Goal: Task Accomplishment & Management: Manage account settings

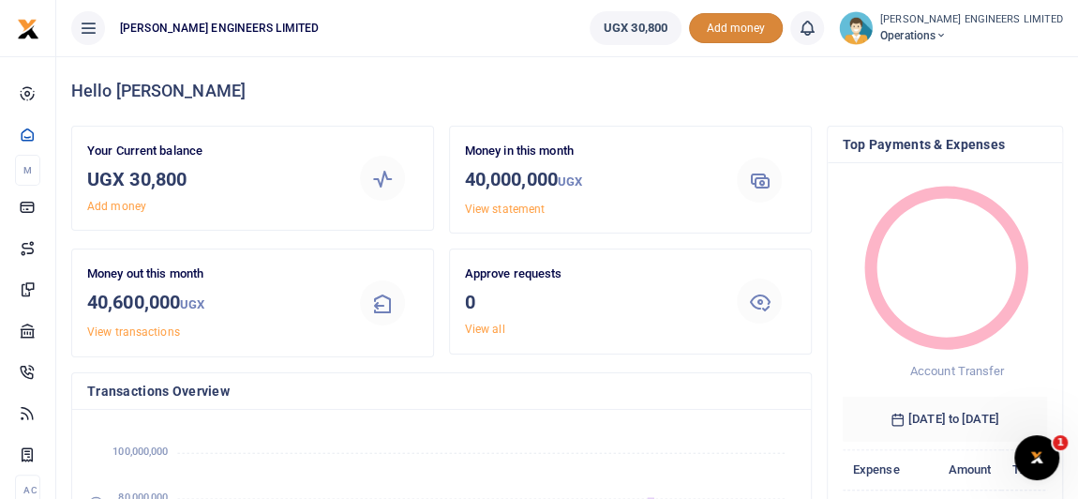
click at [768, 34] on span "Add money" at bounding box center [736, 28] width 94 height 31
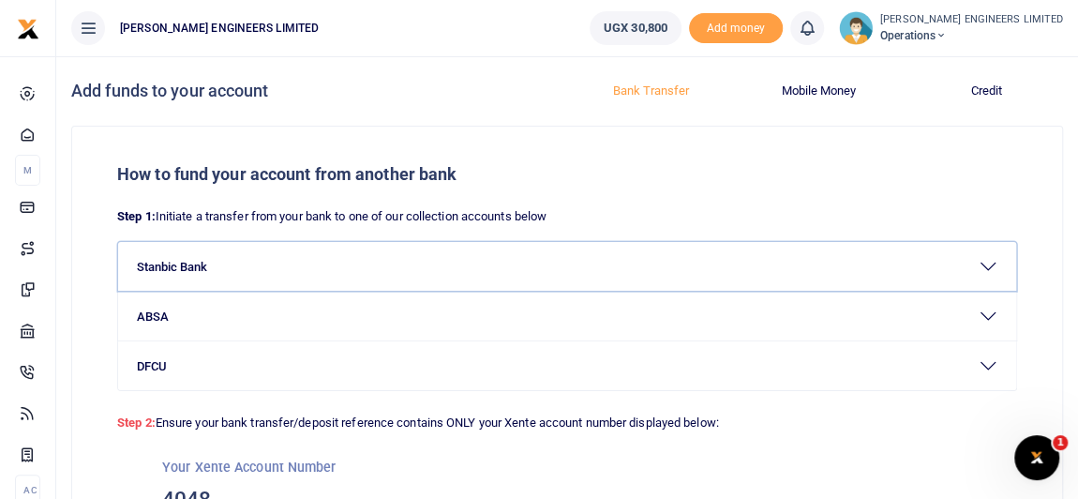
click at [277, 259] on button "Stanbic Bank" at bounding box center [567, 266] width 898 height 49
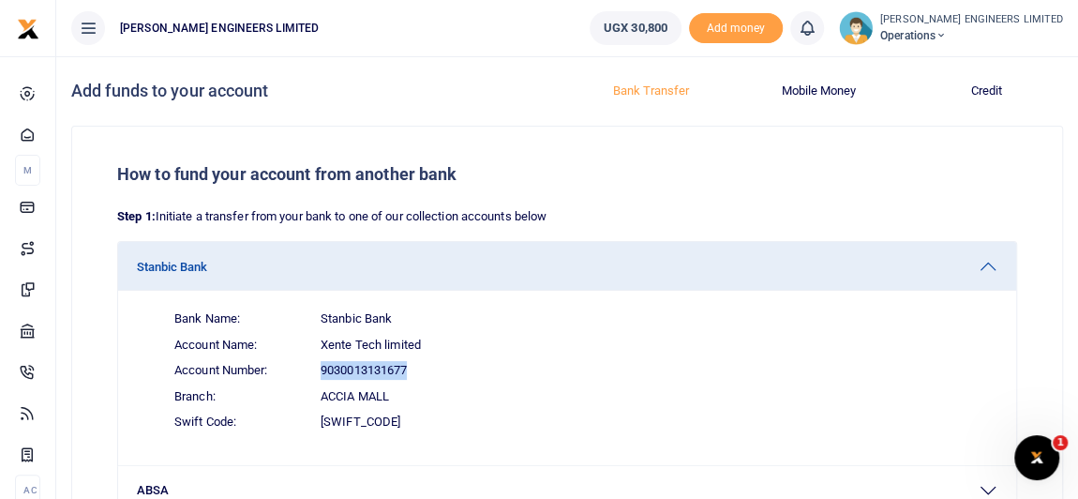
drag, startPoint x: 409, startPoint y: 368, endPoint x: 320, endPoint y: 369, distance: 89.1
click at [321, 369] on span "9030013131677" at bounding box center [364, 370] width 86 height 19
copy span "9030013131677"
click at [212, 152] on div "How to fund your account from another bank Step 1: Initiate a transfer from you…" at bounding box center [567, 463] width 990 height 672
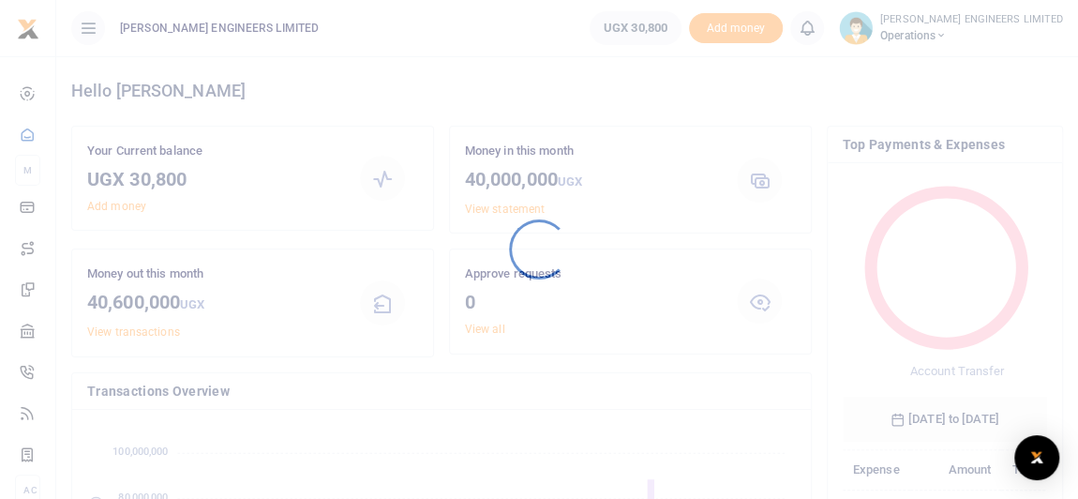
scroll to position [265, 192]
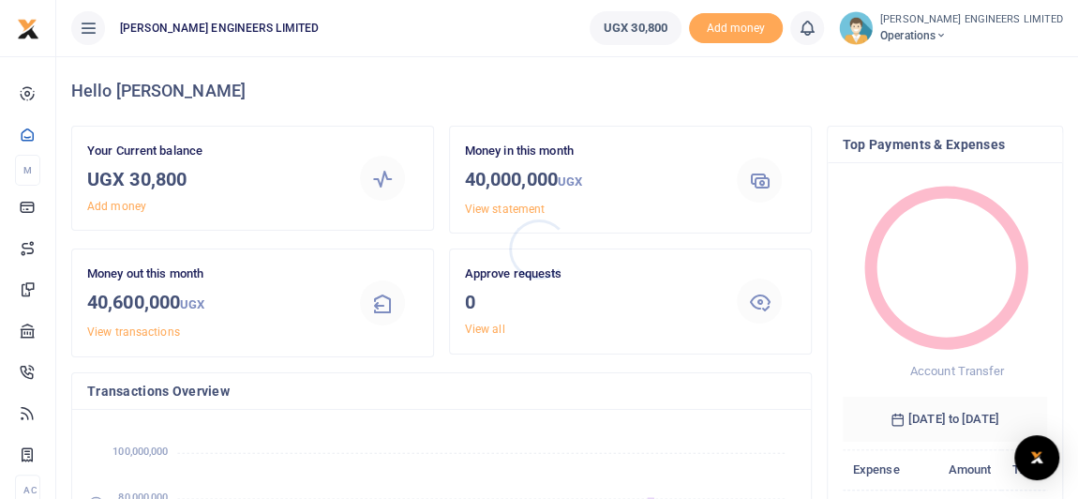
click at [774, 37] on div at bounding box center [539, 249] width 1078 height 499
click at [777, 27] on span "Add money" at bounding box center [736, 28] width 94 height 31
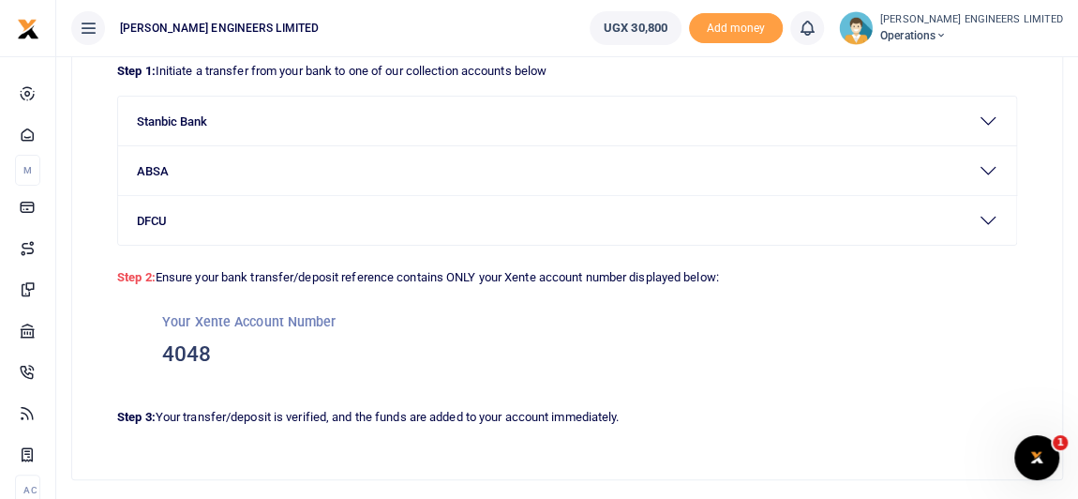
scroll to position [170, 0]
